Goal: Navigation & Orientation: Find specific page/section

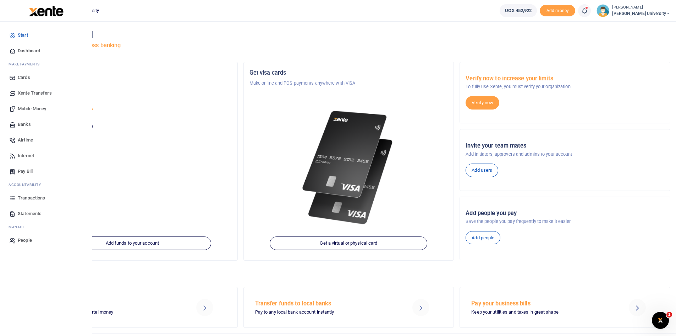
click at [32, 108] on span "Mobile Money" at bounding box center [32, 108] width 28 height 7
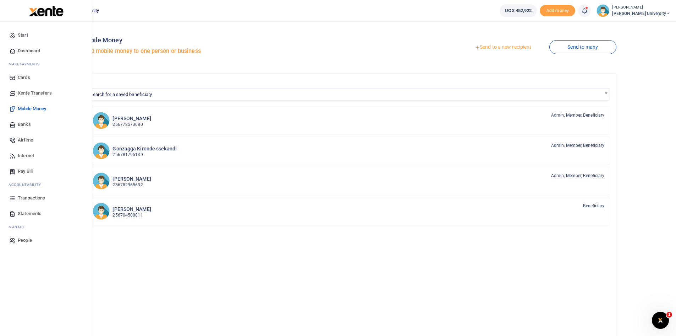
click at [29, 51] on span "Dashboard" at bounding box center [29, 50] width 22 height 7
